Goal: Task Accomplishment & Management: Use online tool/utility

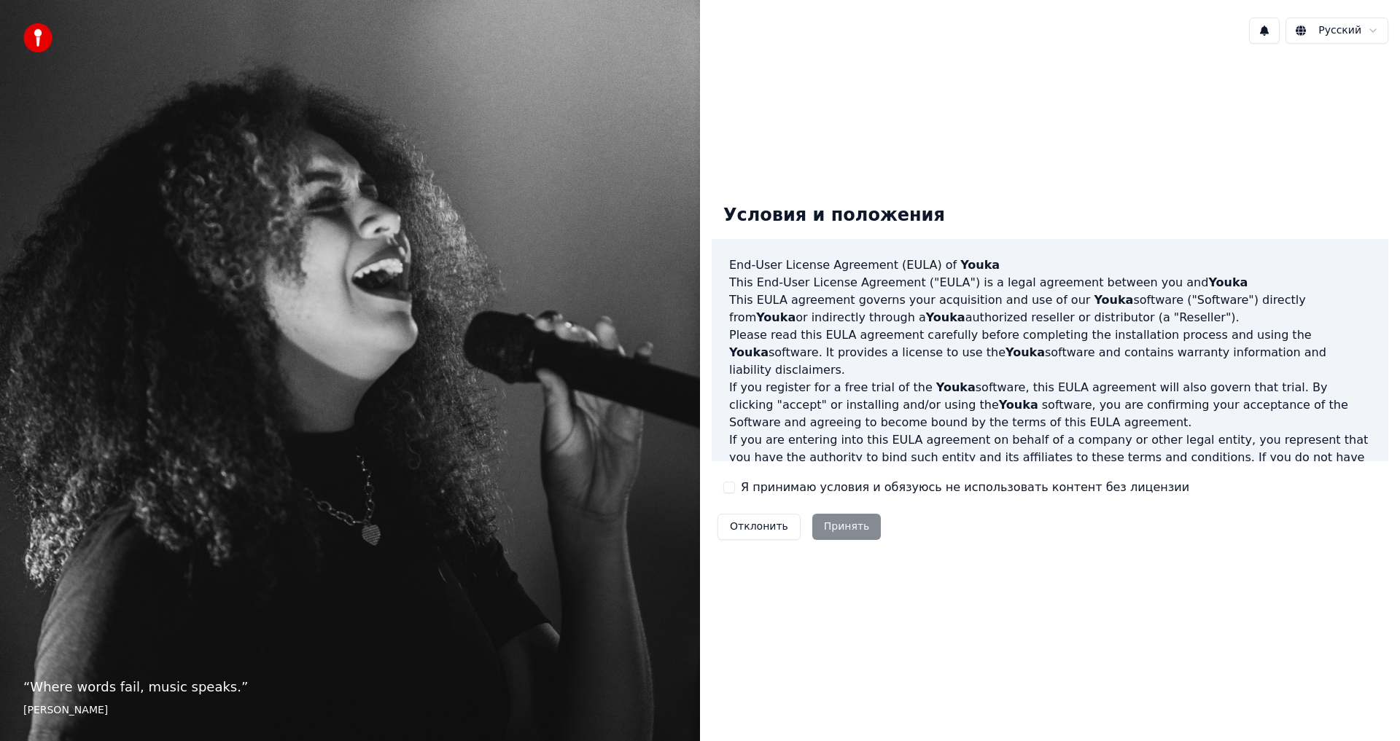
click at [852, 530] on div "Отклонить Принять" at bounding box center [799, 527] width 175 height 38
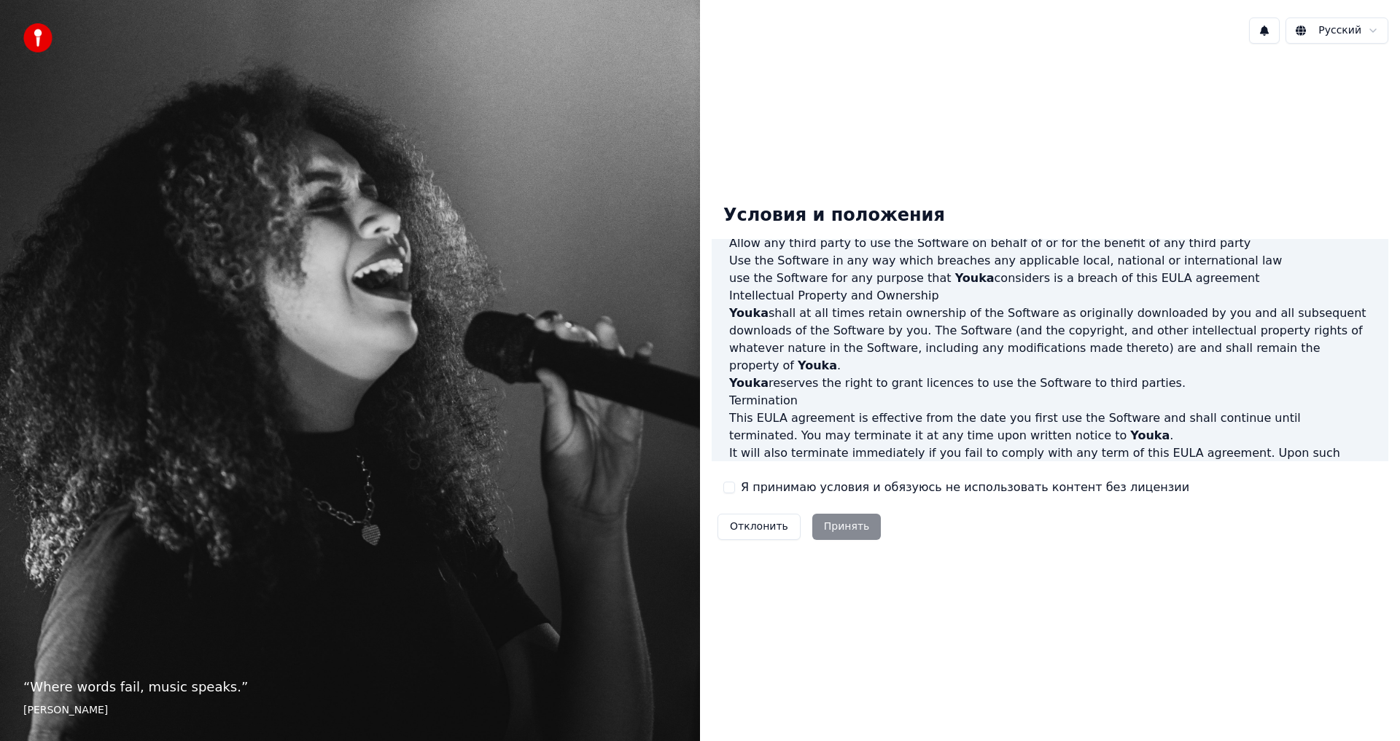
scroll to position [583, 0]
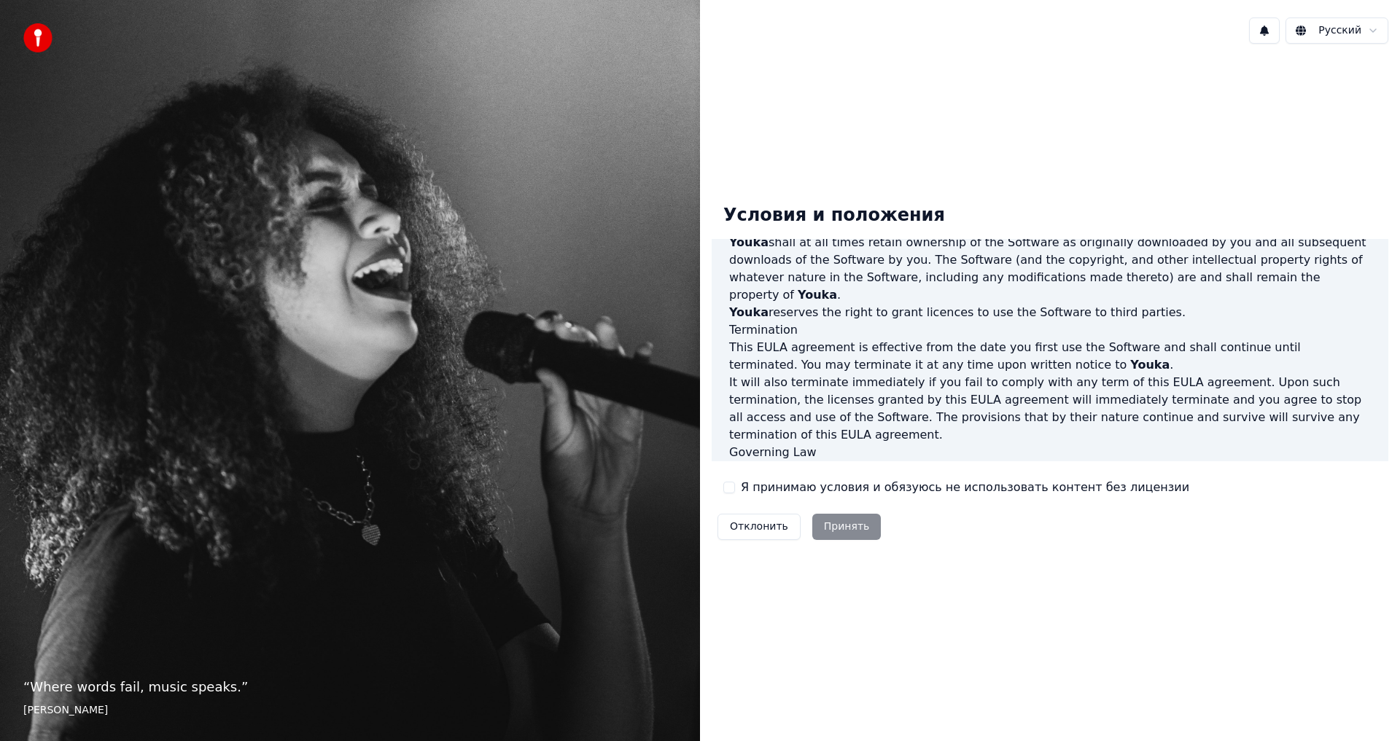
click at [781, 483] on label "Я принимаю условия и обязуюсь не использовать контент без лицензии" at bounding box center [965, 487] width 448 height 17
click at [735, 483] on button "Я принимаю условия и обязуюсь не использовать контент без лицензии" at bounding box center [729, 488] width 12 height 12
click at [822, 521] on button "Принять" at bounding box center [846, 527] width 69 height 26
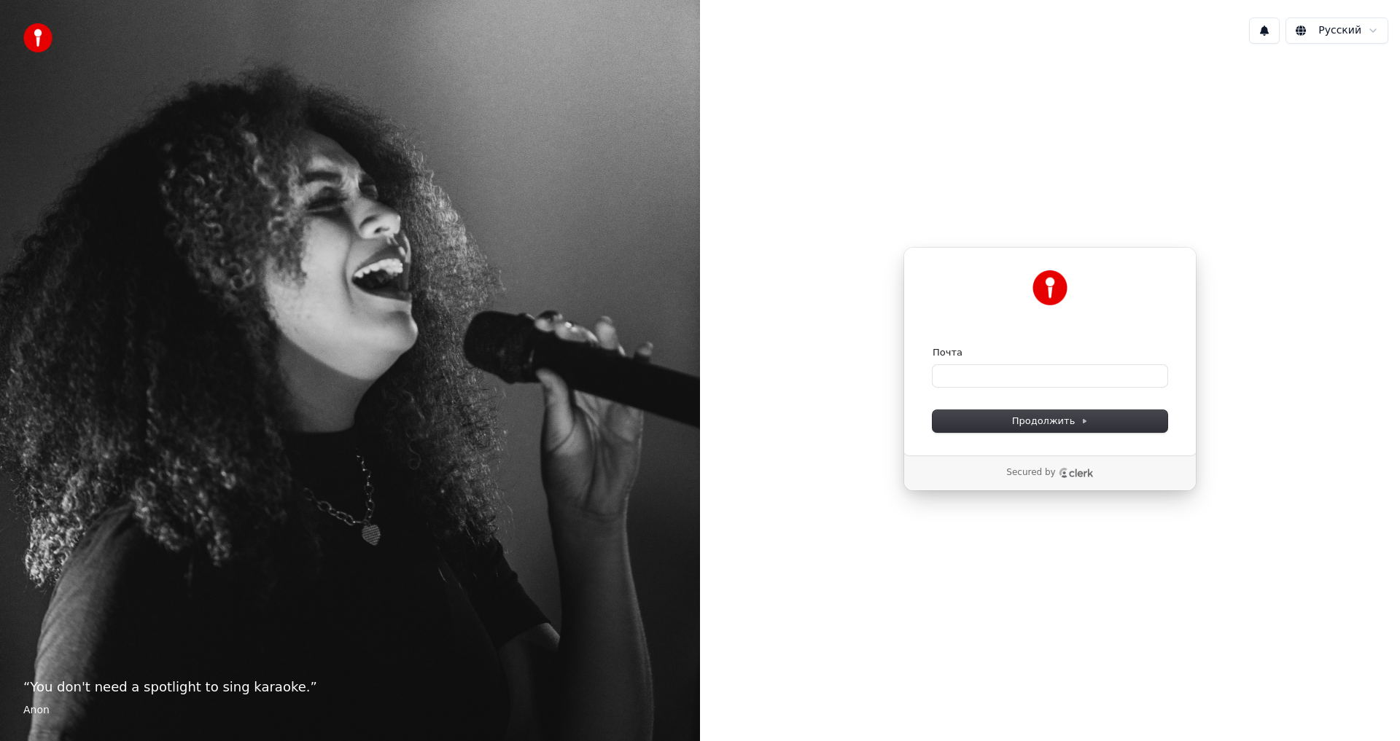
click at [1054, 480] on div "Secured by" at bounding box center [1050, 473] width 292 height 35
click at [1024, 378] on input "Почта" at bounding box center [1049, 376] width 235 height 22
click at [1042, 419] on span "Продолжить" at bounding box center [1050, 421] width 77 height 13
type input "**********"
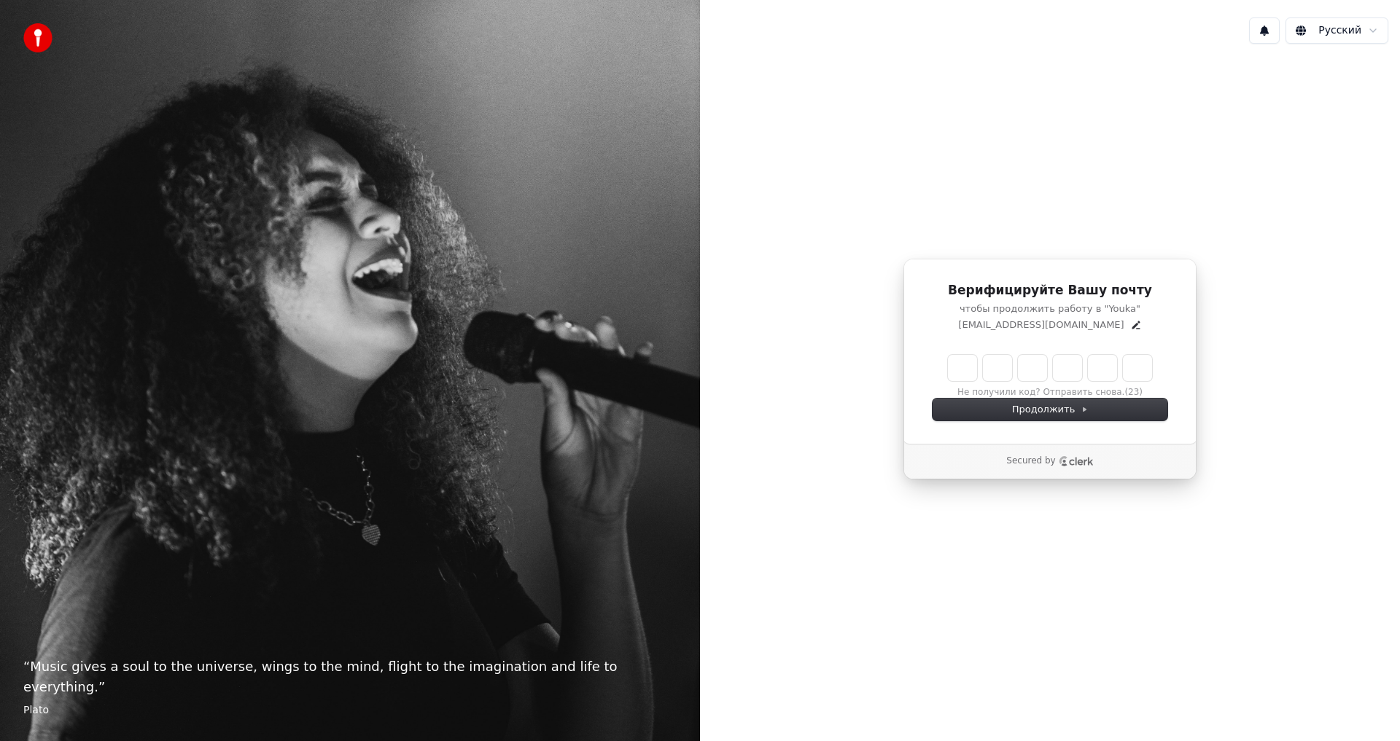
click at [970, 369] on input "Enter verification code" at bounding box center [1050, 368] width 204 height 26
type input "******"
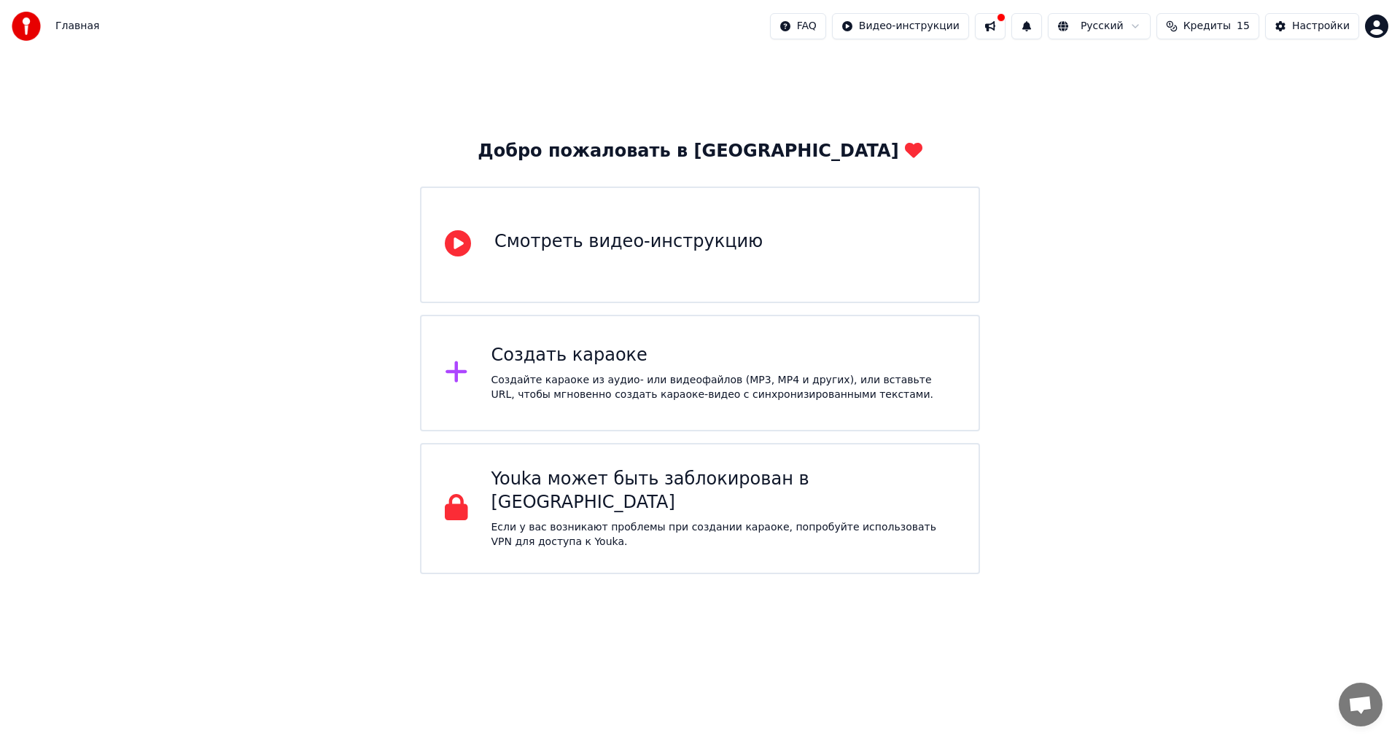
click at [670, 398] on div "Создайте караоке из аудио- или видеофайлов (MP3, MP4 и других), или вставьте UR…" at bounding box center [723, 387] width 464 height 29
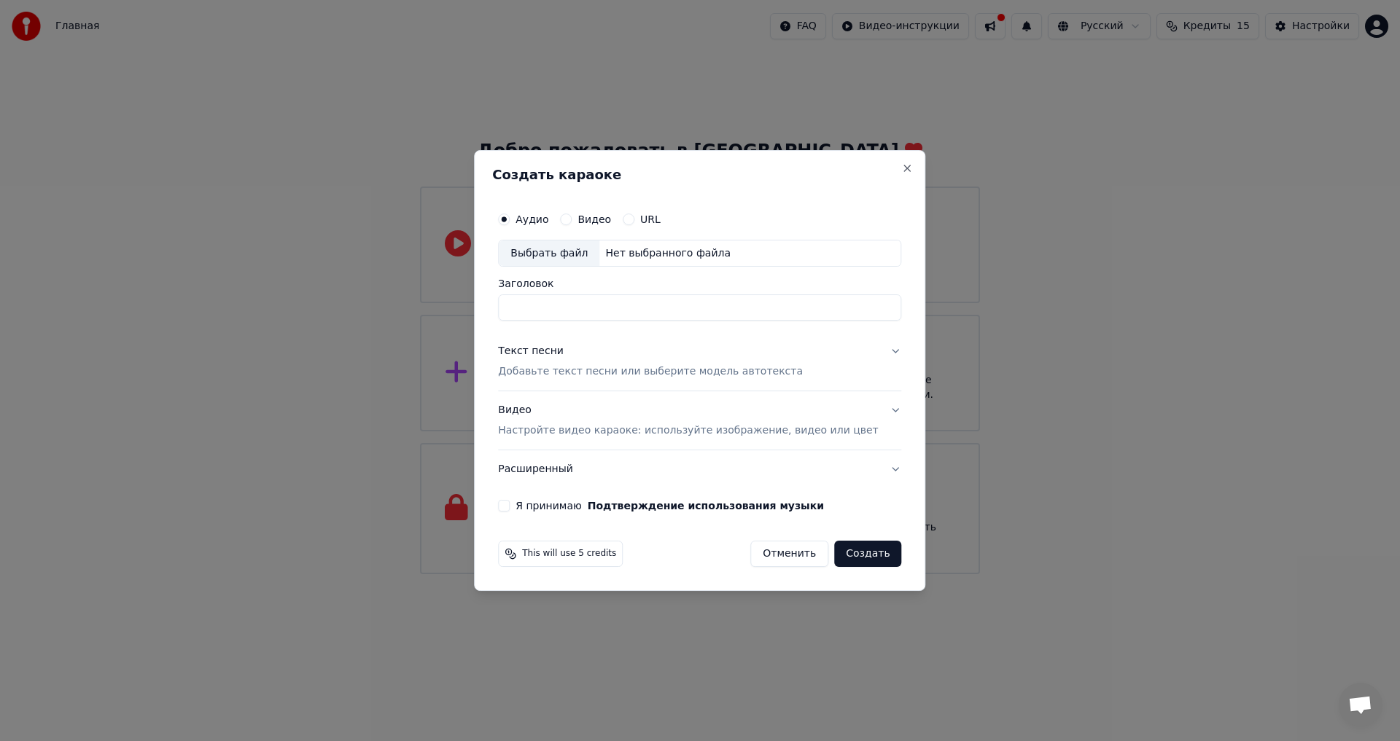
click at [569, 252] on div "Выбрать файл" at bounding box center [549, 254] width 101 height 26
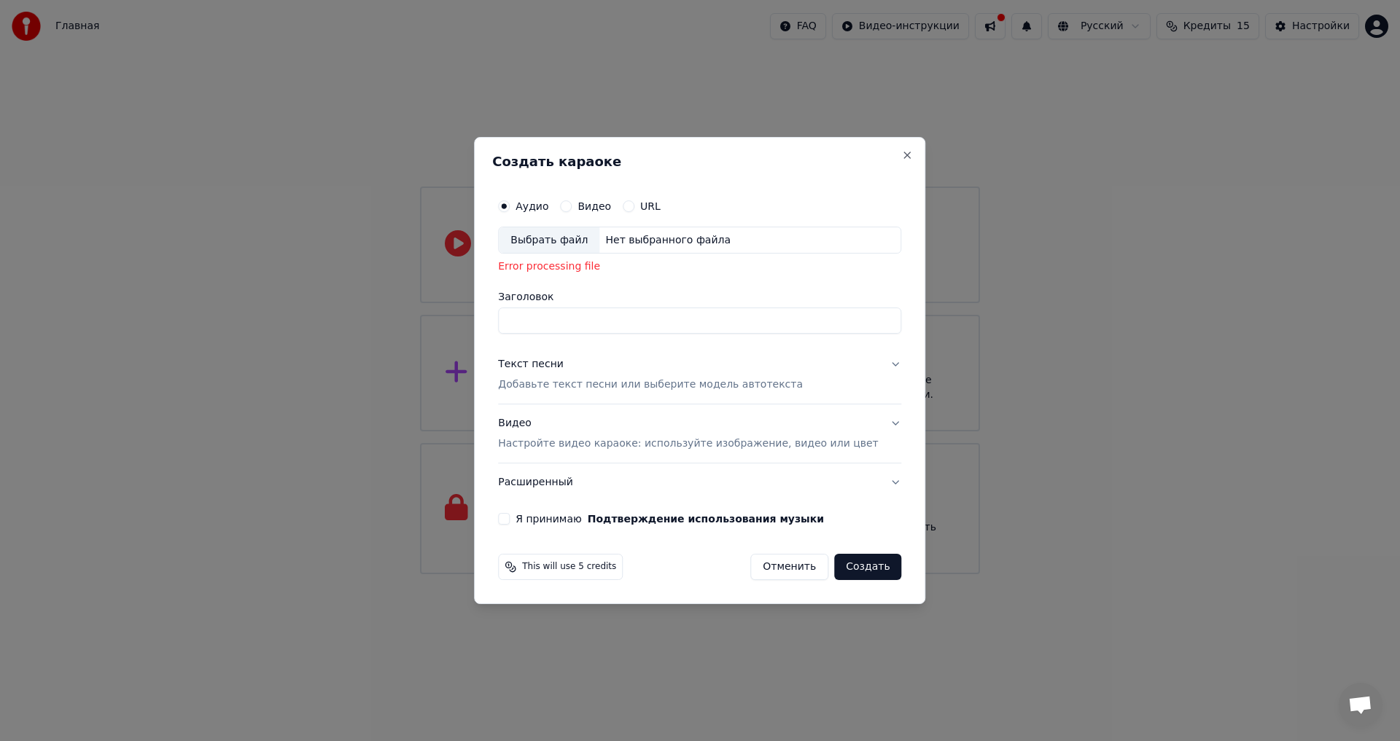
click at [599, 248] on div "Выбрать файл" at bounding box center [549, 240] width 101 height 26
click at [510, 519] on button "Я принимаю Подтверждение использования музыки" at bounding box center [504, 519] width 12 height 12
click at [842, 572] on button "Создать" at bounding box center [867, 567] width 67 height 26
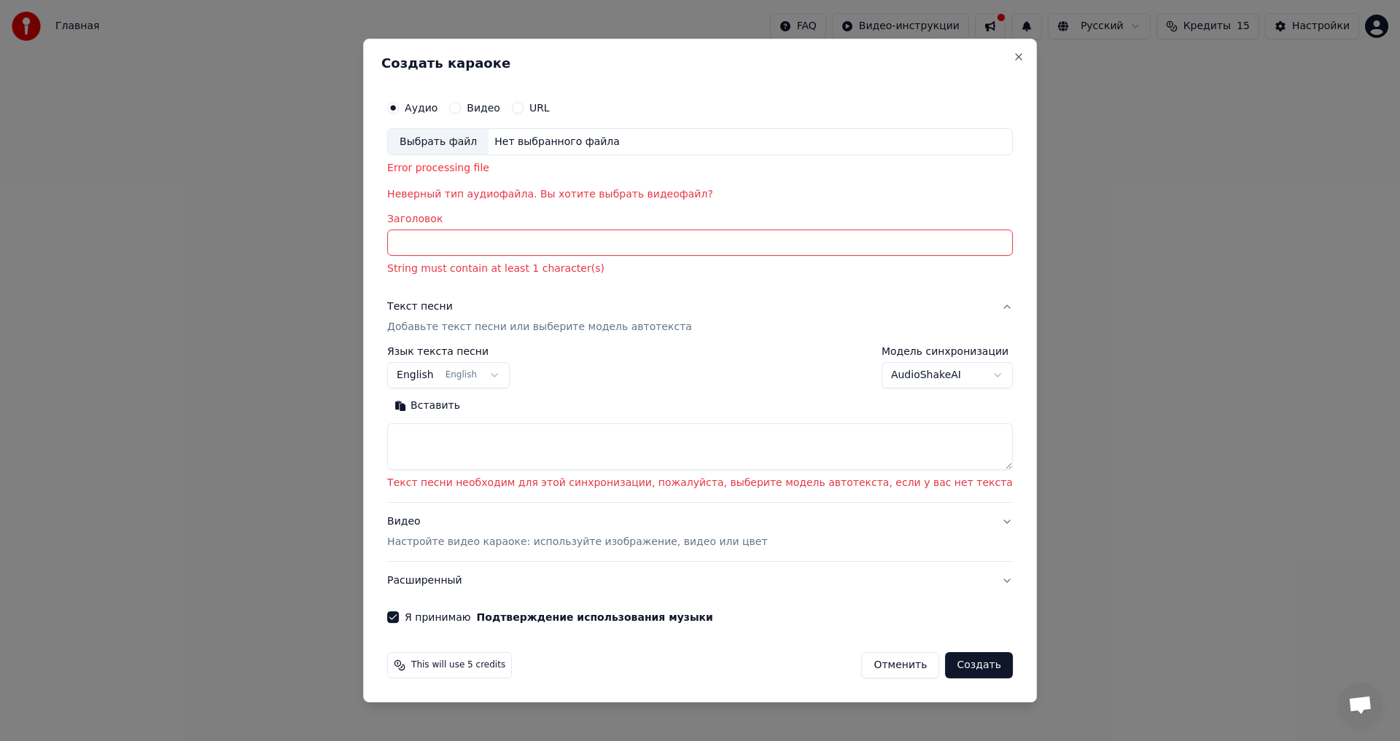
click at [691, 245] on input "Заголовок" at bounding box center [700, 243] width 626 height 26
click at [552, 139] on div "Нет выбранного файла" at bounding box center [556, 142] width 137 height 15
click at [1013, 62] on button "Close" at bounding box center [1019, 57] width 12 height 12
select select
